Goal: Transaction & Acquisition: Purchase product/service

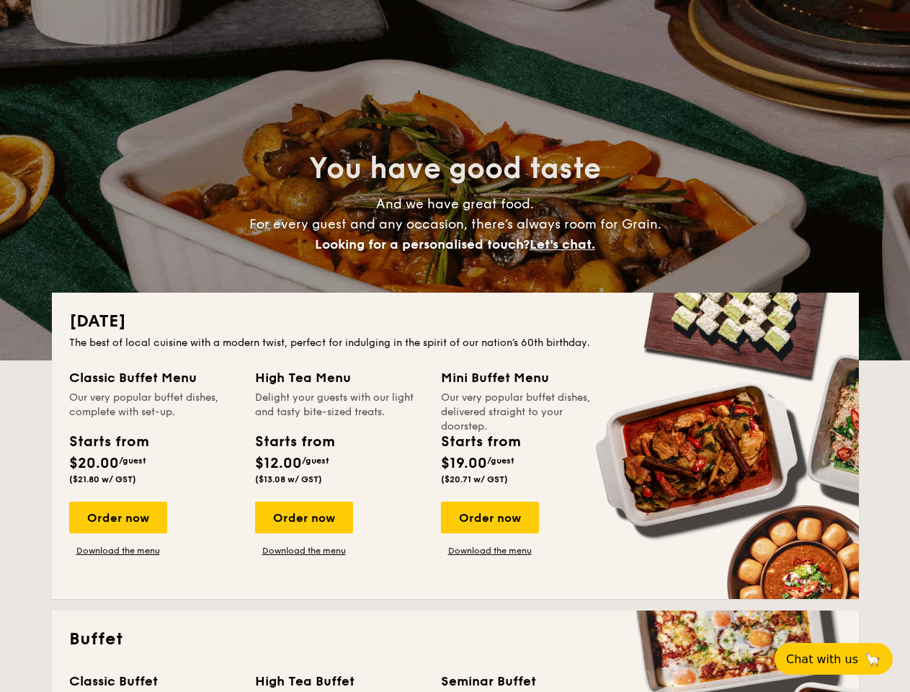
click at [455, 346] on div "The best of local cuisine with a modern twist, perfect for indulging in the spi…" at bounding box center [455, 343] width 773 height 14
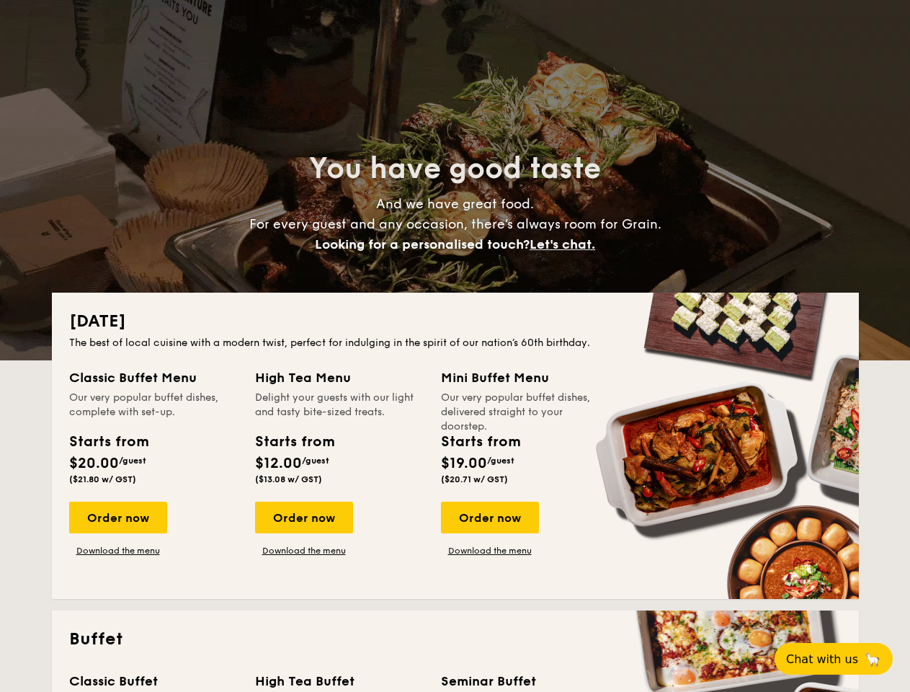
click at [567, 244] on span "Let's chat." at bounding box center [563, 244] width 66 height 16
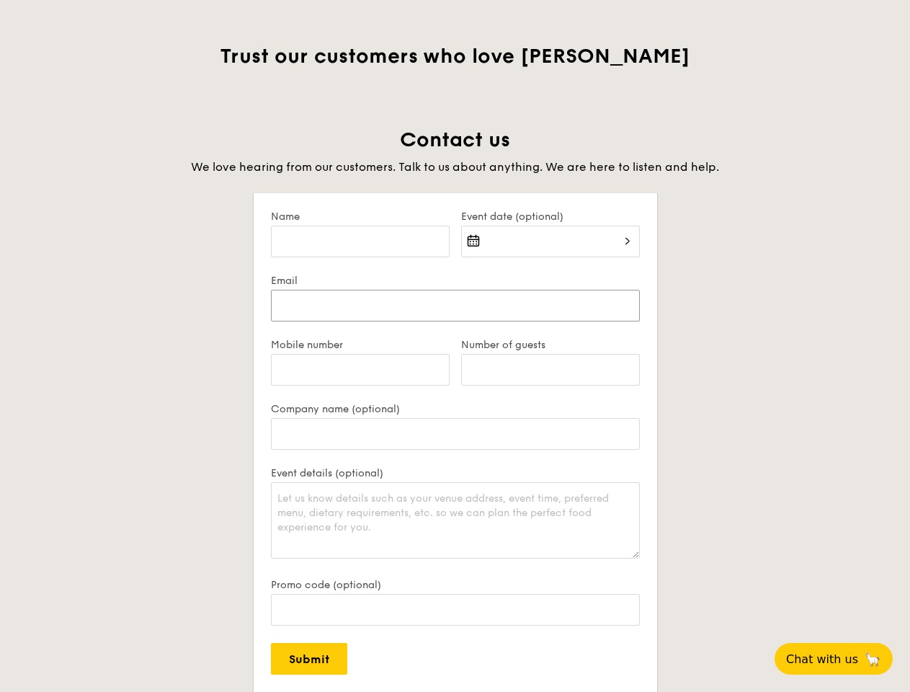
click at [489, 518] on form "Name Event date (optional) Email Mobile number Number of guests Company name (o…" at bounding box center [456, 442] width 404 height 499
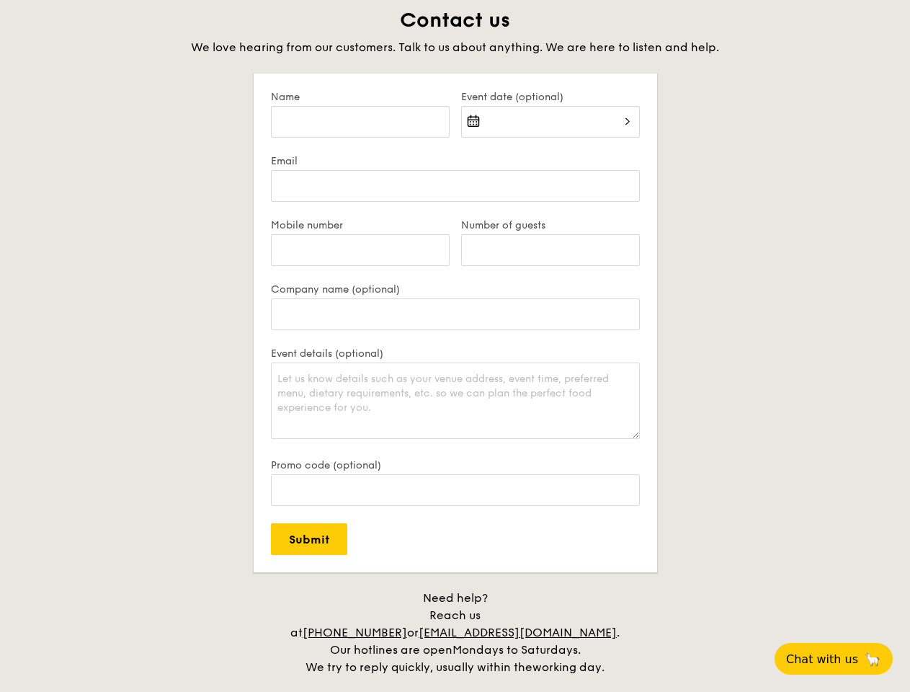
click at [842, 659] on span "Chat with us" at bounding box center [822, 659] width 72 height 14
